Goal: Information Seeking & Learning: Find contact information

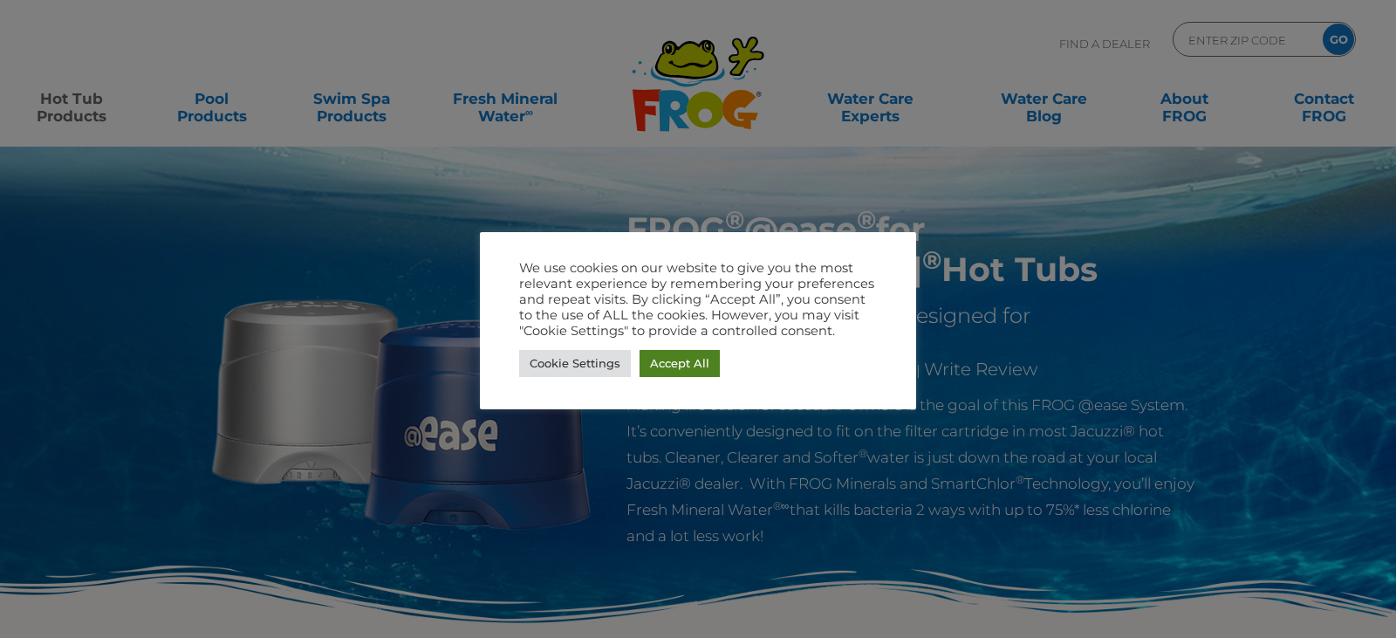
click at [688, 370] on link "Accept All" at bounding box center [679, 363] width 80 height 27
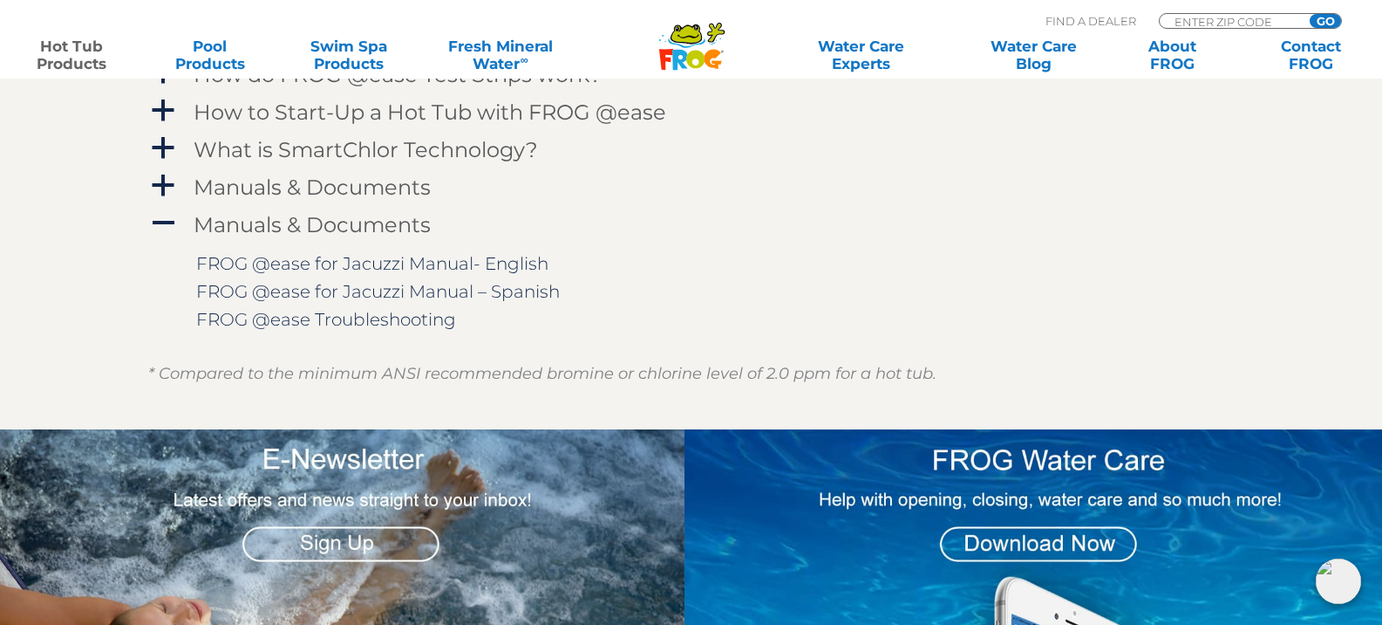
scroll to position [1938, 7]
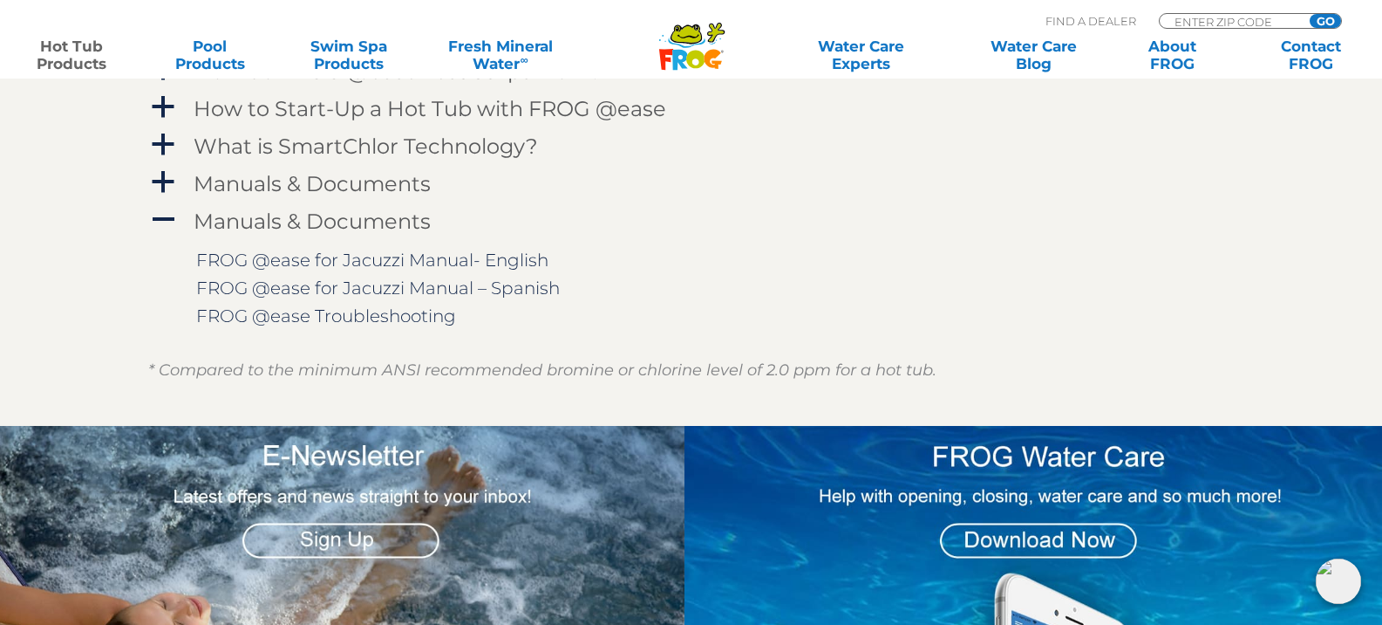
click at [85, 534] on img at bounding box center [336, 570] width 698 height 289
click at [85, 535] on img at bounding box center [336, 570] width 698 height 289
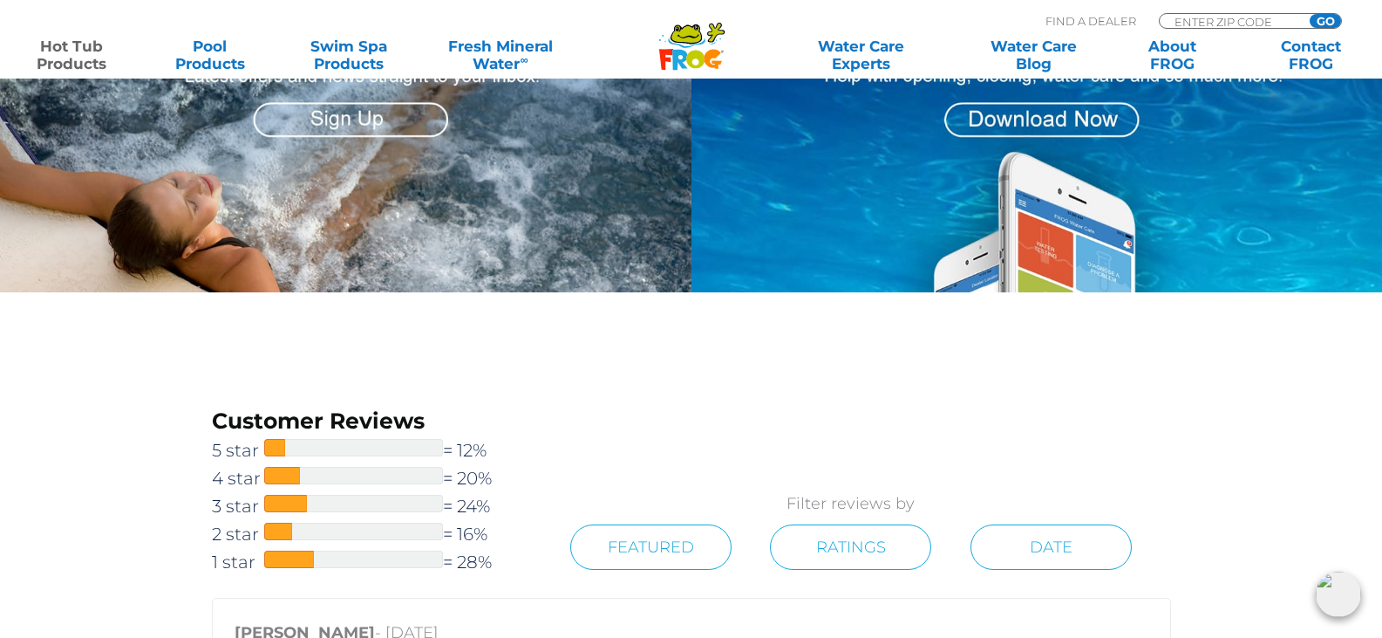
scroll to position [2349, 0]
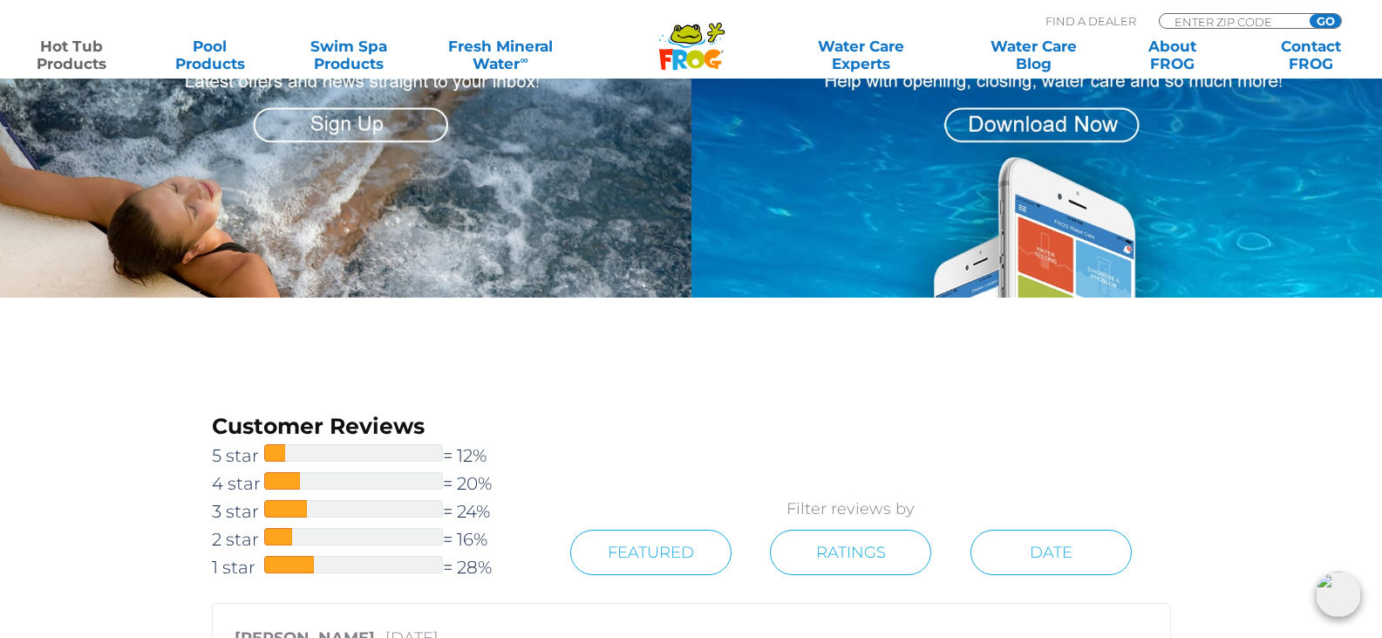
click at [79, 58] on link "Hot Tub Products" at bounding box center [71, 55] width 108 height 35
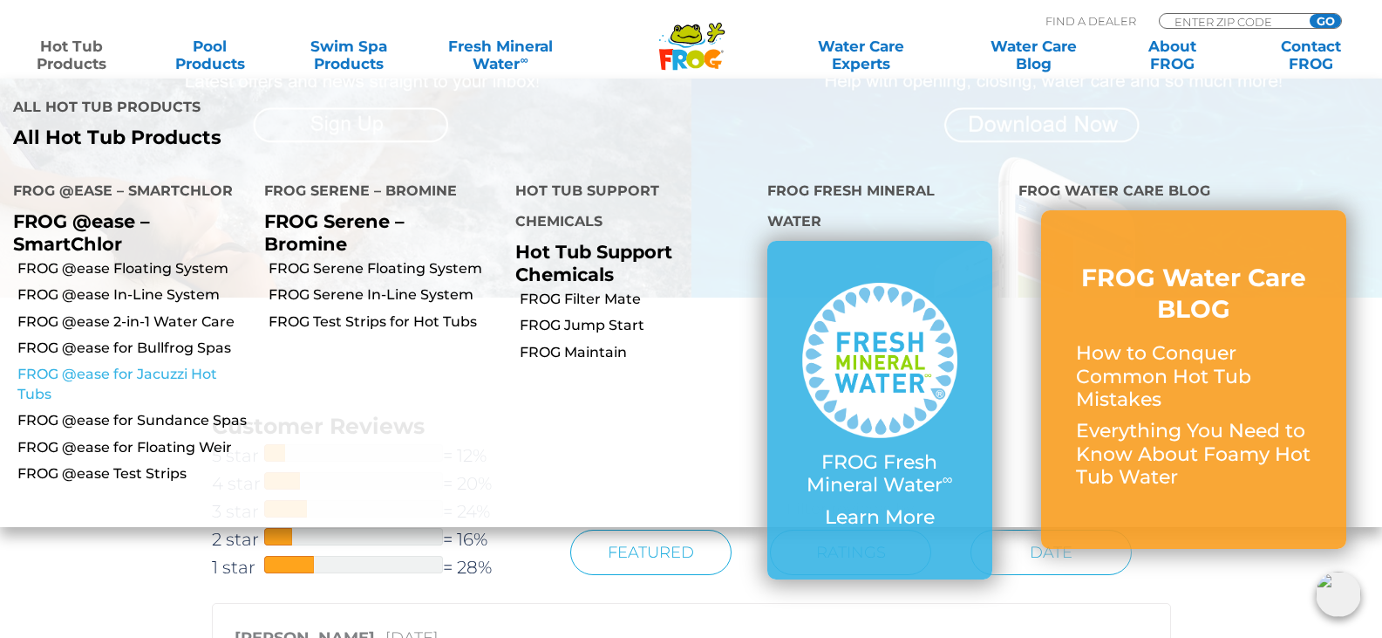
click at [140, 368] on link "FROG @ease for Jacuzzi Hot Tubs" at bounding box center [134, 384] width 234 height 39
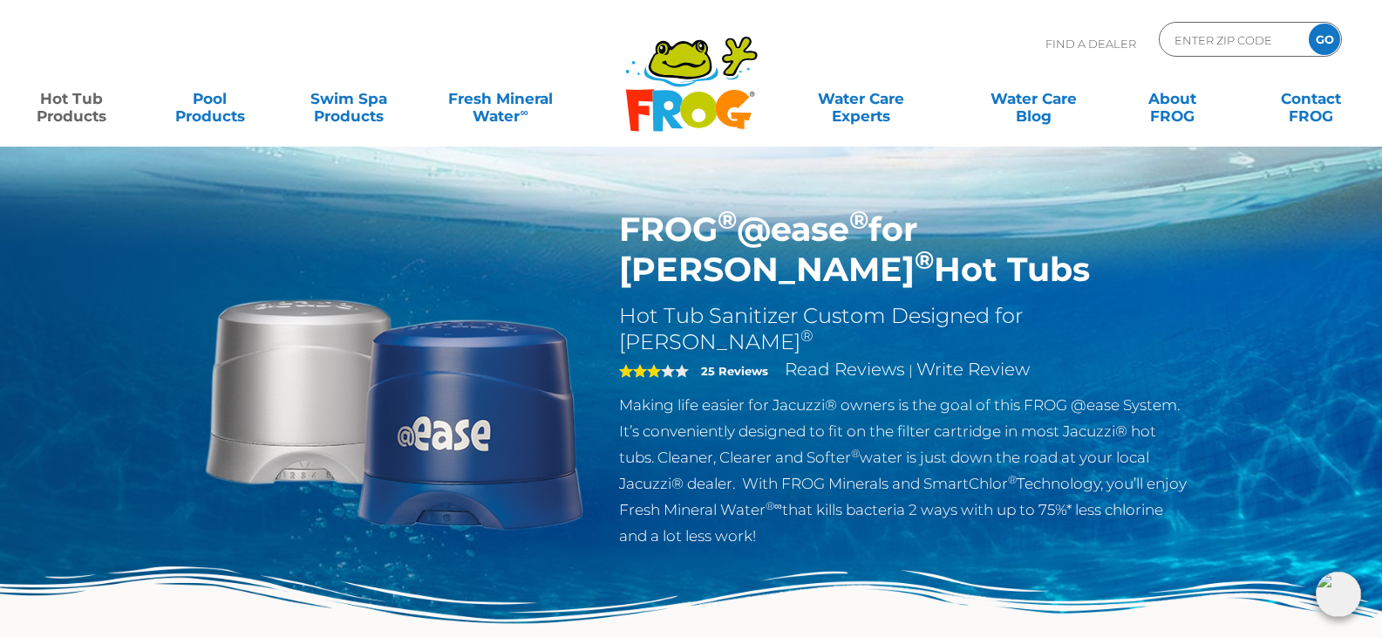
click at [1178, 38] on input "ENTER ZIP CODE" at bounding box center [1232, 39] width 118 height 25
click at [1075, 44] on p "Find A Dealer" at bounding box center [1091, 44] width 91 height 44
type input "ENTER ZIP CODE"
click at [1200, 44] on input "ENTER ZIP CODE" at bounding box center [1232, 39] width 118 height 25
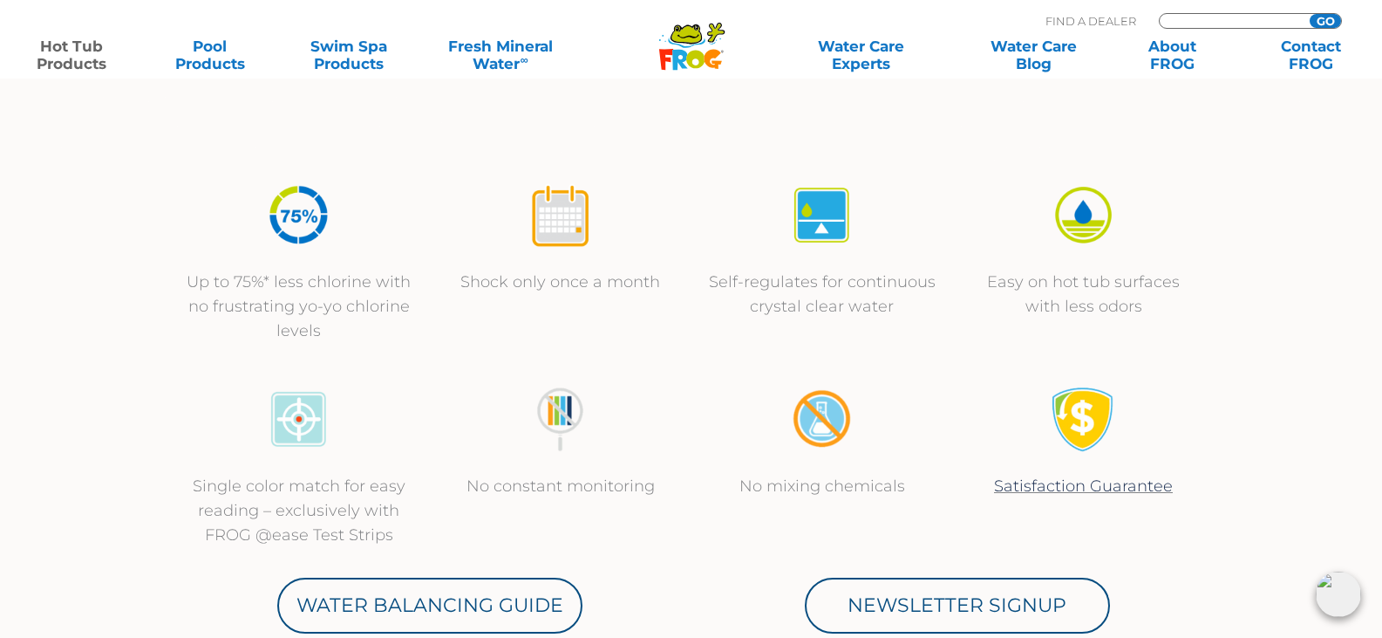
click at [1203, 23] on input "Zip Code Form" at bounding box center [1232, 21] width 118 height 15
type input "15341"
click at [1323, 25] on div "MENU MENU Hot Tub Products All Hot Tub Products All Hot Tub Products FROG @ease…" at bounding box center [691, 40] width 1348 height 32
click at [1328, 16] on input "GO" at bounding box center [1325, 21] width 31 height 14
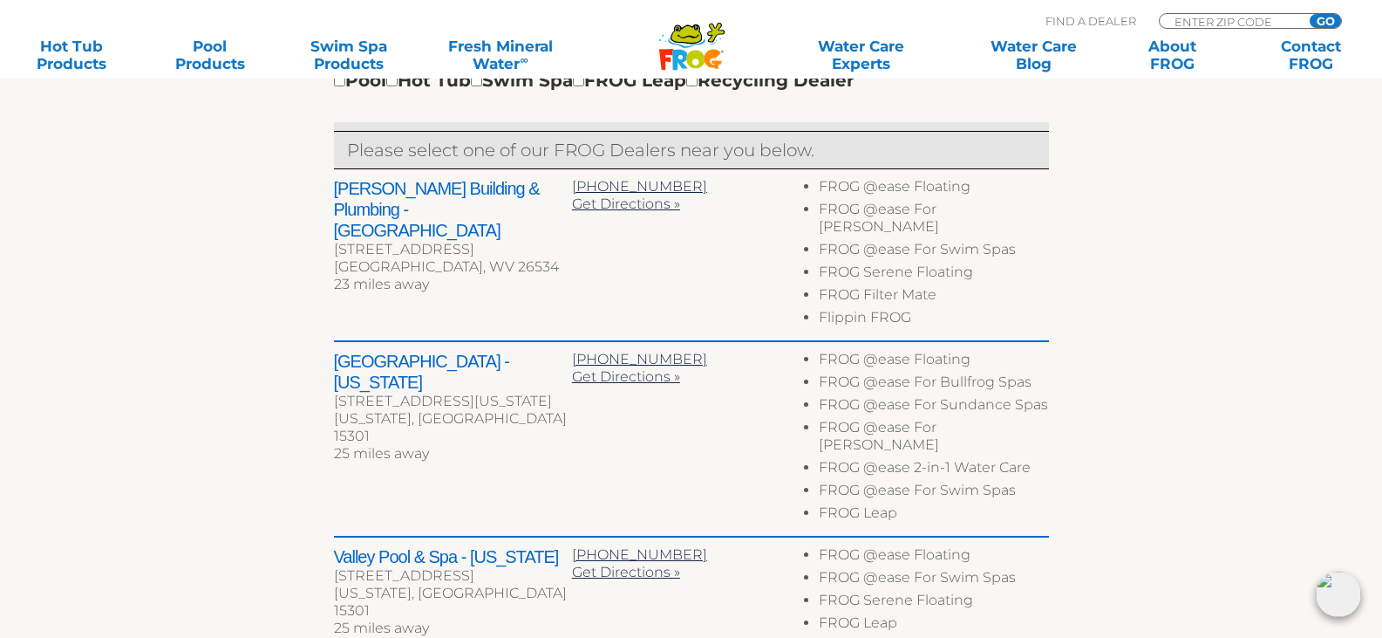
scroll to position [529, 0]
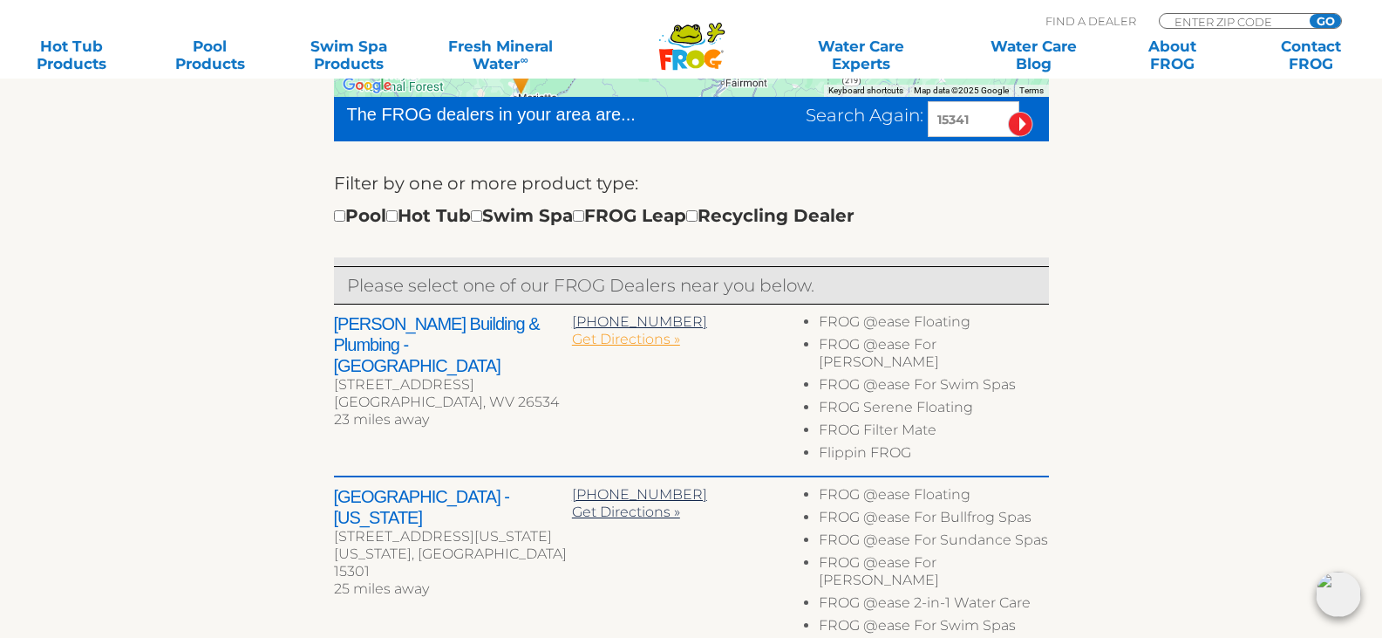
click at [619, 339] on span "Get Directions »" at bounding box center [626, 339] width 108 height 17
